Goal: Check status

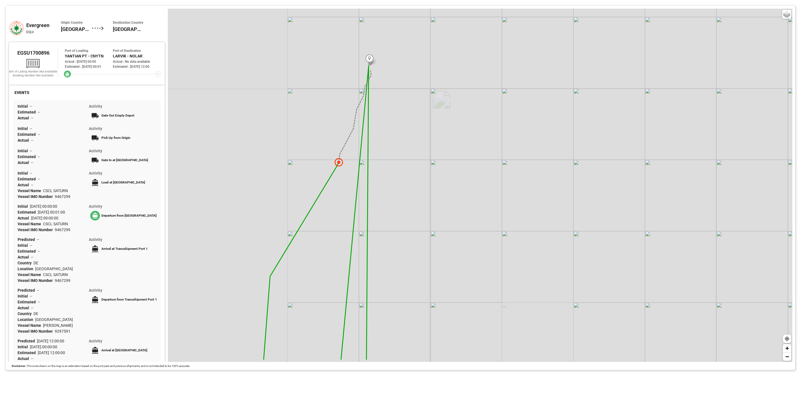
drag, startPoint x: 266, startPoint y: 146, endPoint x: 395, endPoint y: 102, distance: 136.0
click at [395, 102] on div "Basic Grayscale Streets Dark + −" at bounding box center [480, 186] width 624 height 354
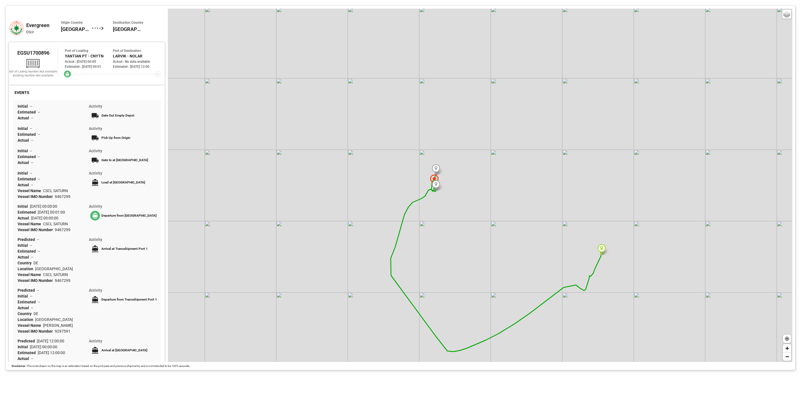
drag, startPoint x: 448, startPoint y: 149, endPoint x: 444, endPoint y: 188, distance: 38.8
click at [450, 188] on div "Basic Grayscale Streets Dark + −" at bounding box center [480, 186] width 624 height 354
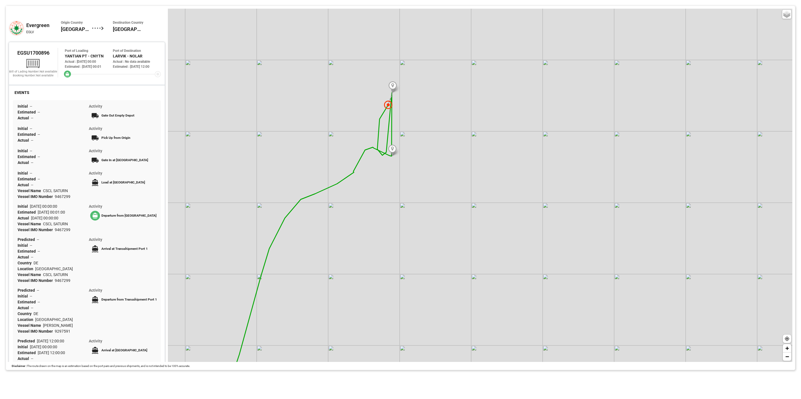
drag, startPoint x: 403, startPoint y: 133, endPoint x: 389, endPoint y: 152, distance: 23.2
click at [389, 151] on div "Transhipment Location 1 Lat: 53.52 Long: 9.96 Location : HAMBURG - DEHAM × Basi…" at bounding box center [480, 186] width 624 height 354
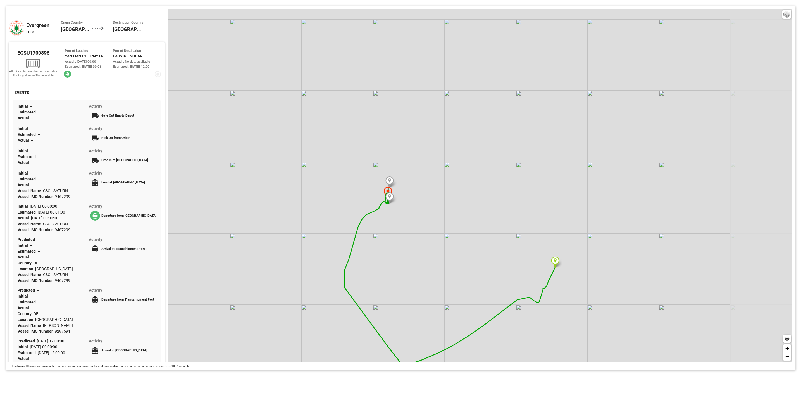
drag, startPoint x: 511, startPoint y: 209, endPoint x: 426, endPoint y: 202, distance: 85.7
click at [426, 202] on div "Basic Grayscale Streets Dark + −" at bounding box center [480, 186] width 624 height 354
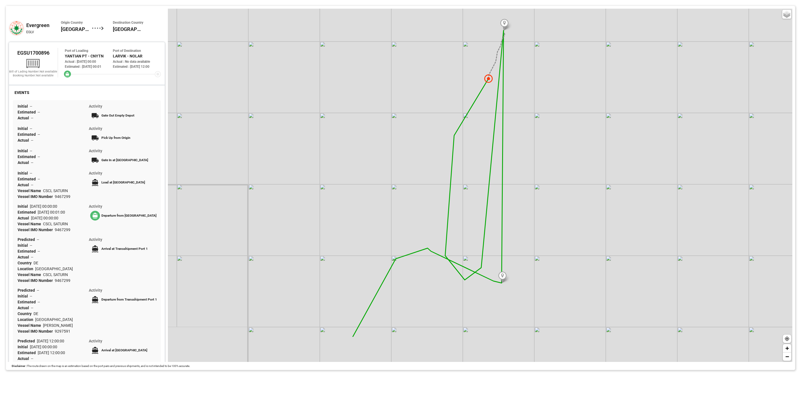
drag, startPoint x: 467, startPoint y: 212, endPoint x: 327, endPoint y: 162, distance: 149.4
click at [322, 155] on div "Basic Grayscale Streets Dark + −" at bounding box center [480, 186] width 624 height 354
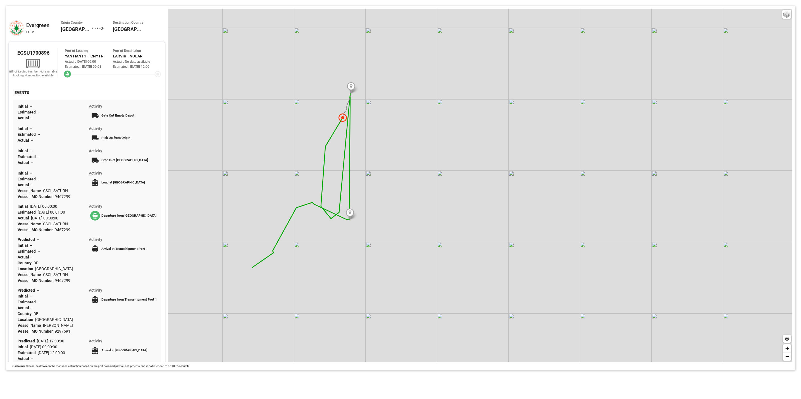
drag, startPoint x: 296, startPoint y: 175, endPoint x: 442, endPoint y: 192, distance: 147.5
click at [442, 192] on div "Basic Grayscale Streets Dark + −" at bounding box center [480, 186] width 624 height 354
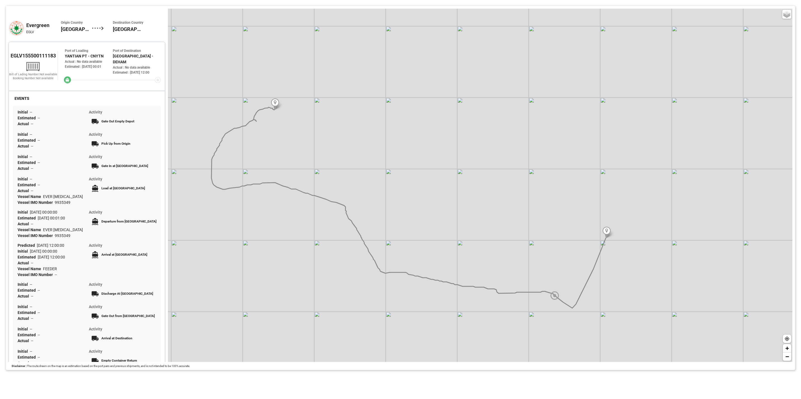
drag, startPoint x: 589, startPoint y: 328, endPoint x: 549, endPoint y: 319, distance: 41.0
click at [549, 318] on div "Basic Grayscale Streets Dark + −" at bounding box center [480, 186] width 624 height 354
click at [420, 224] on div "Basic Grayscale Streets Dark + −" at bounding box center [480, 186] width 624 height 354
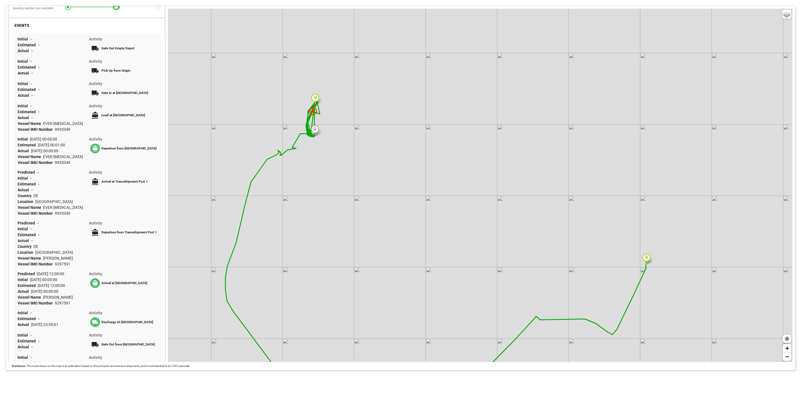
scroll to position [123, 0]
